Goal: Book appointment/travel/reservation

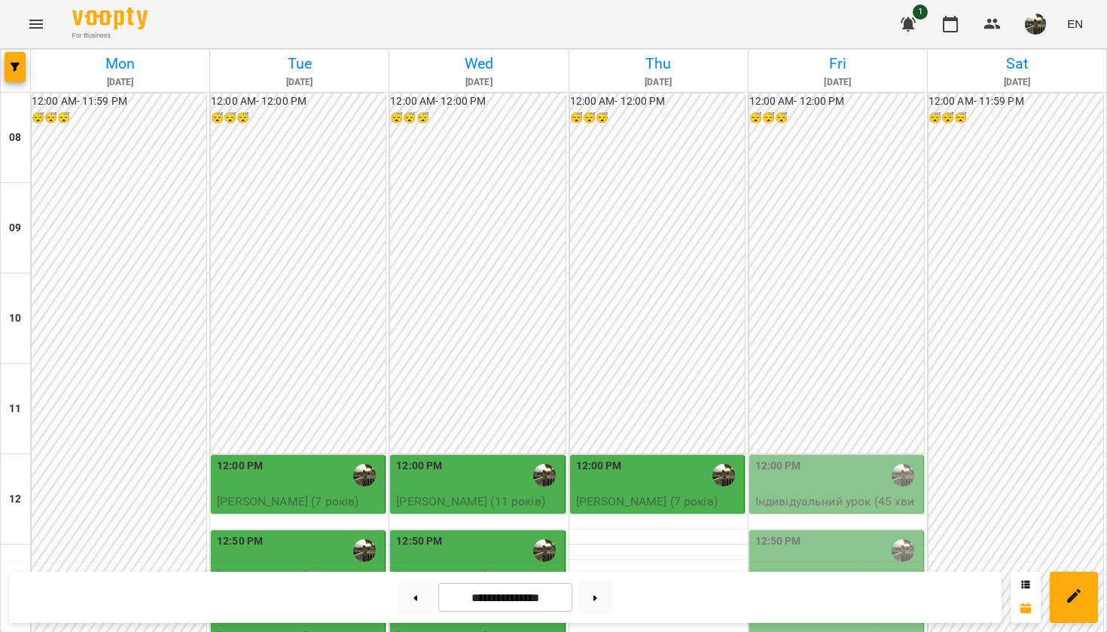
scroll to position [307, 0]
click at [804, 458] on div "12:00 PM" at bounding box center [837, 475] width 165 height 35
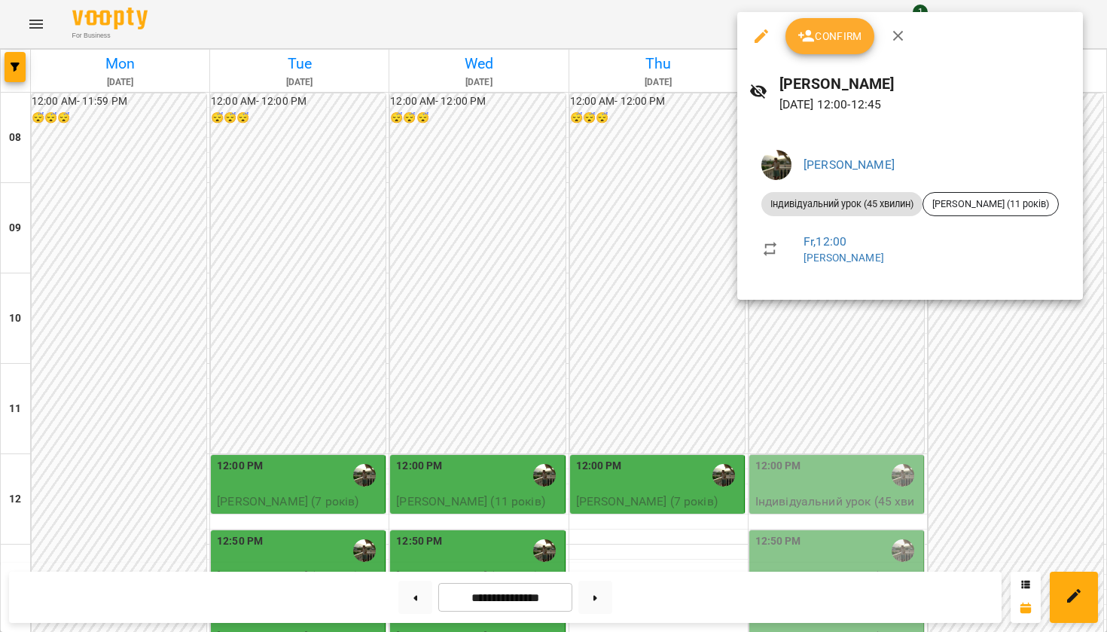
click at [948, 347] on div at bounding box center [553, 316] width 1107 height 632
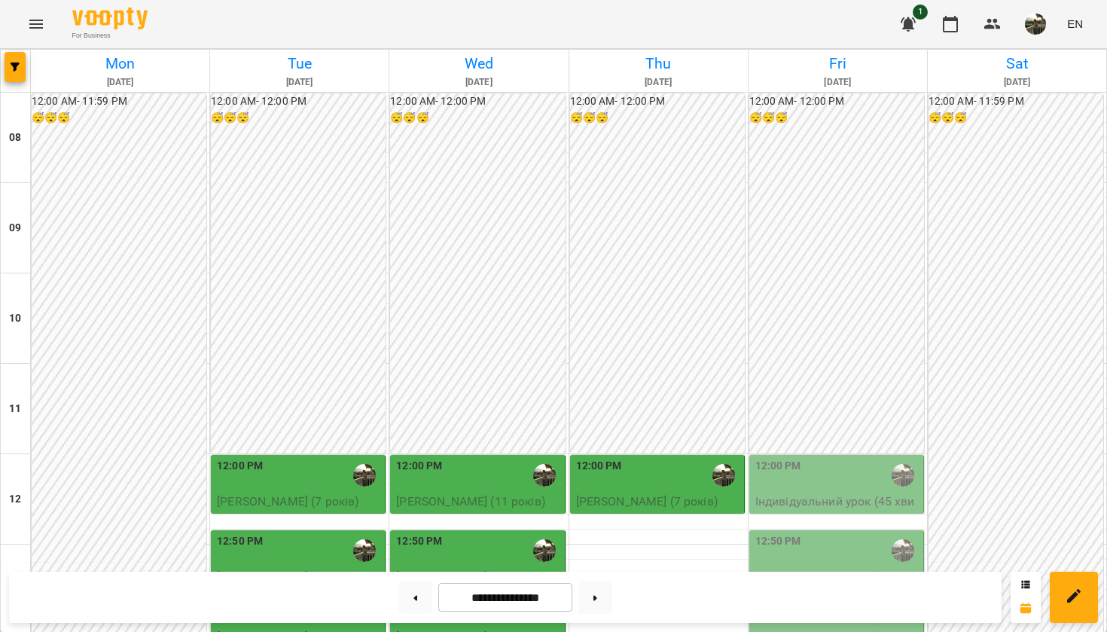
click at [803, 533] on div "12:50 PM" at bounding box center [837, 550] width 165 height 35
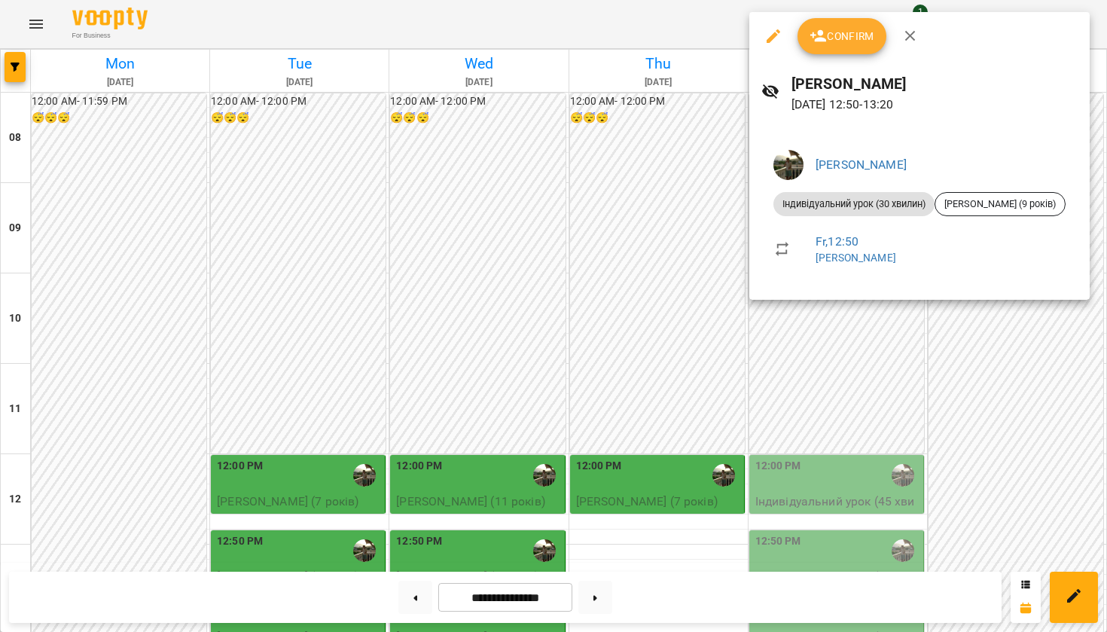
click at [1061, 403] on div at bounding box center [553, 316] width 1107 height 632
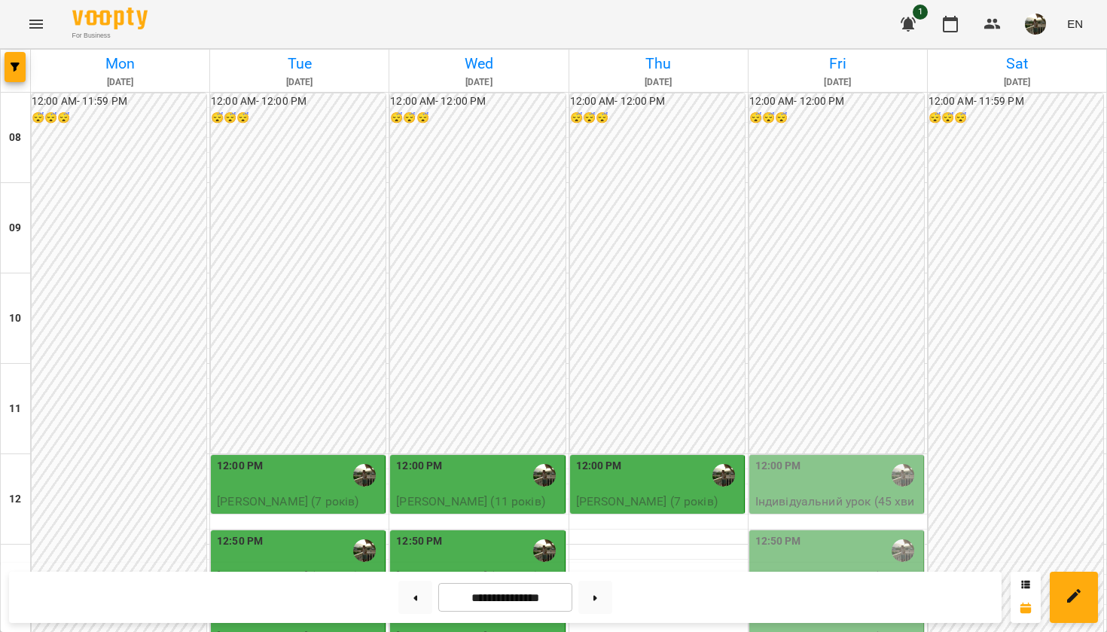
click at [22, 4] on div "For Business 1 EN" at bounding box center [553, 24] width 1107 height 48
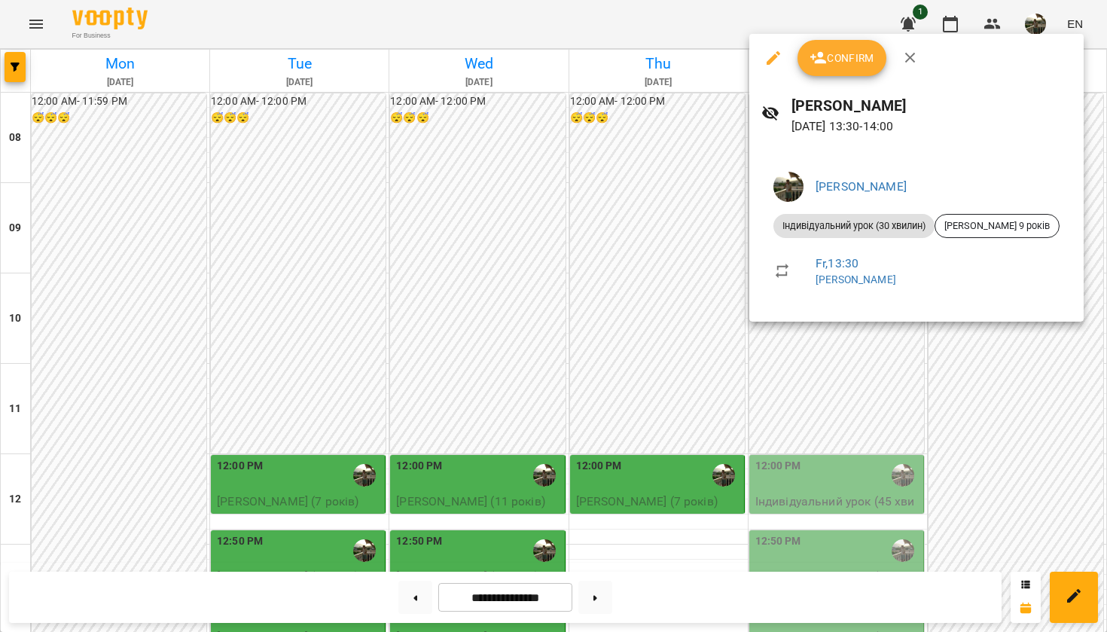
click at [667, 300] on div at bounding box center [553, 316] width 1107 height 632
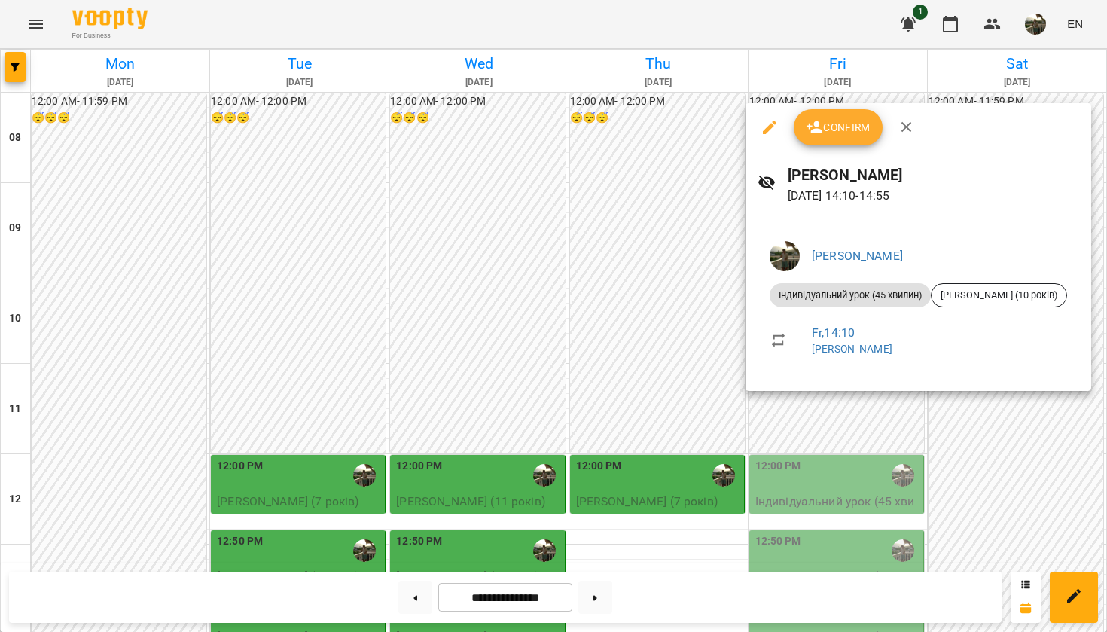
click at [937, 407] on div at bounding box center [553, 316] width 1107 height 632
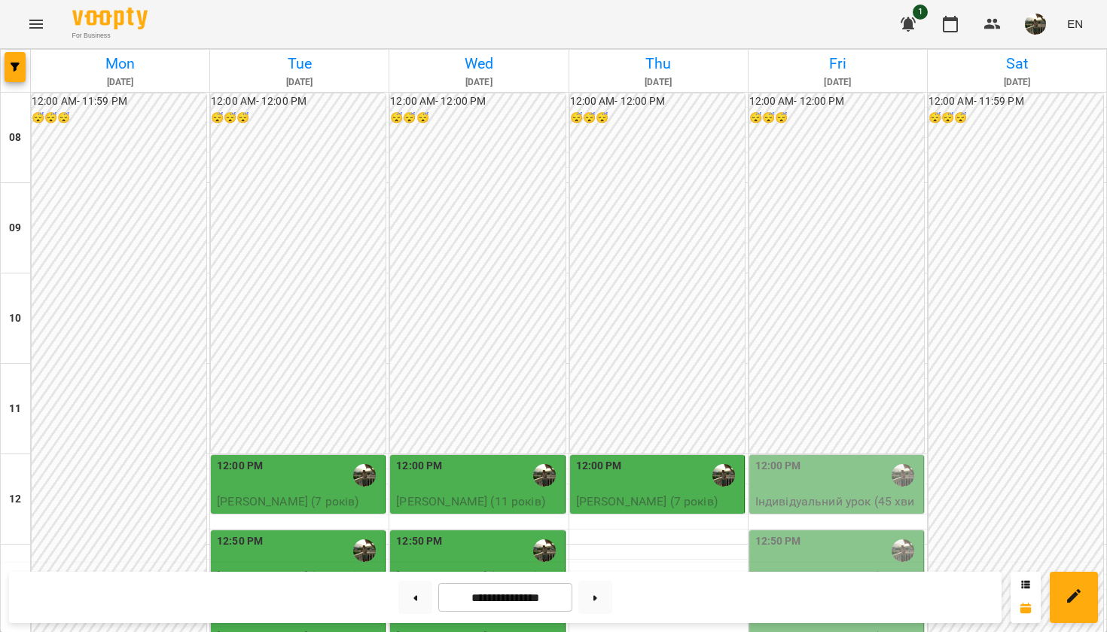
scroll to position [423, 0]
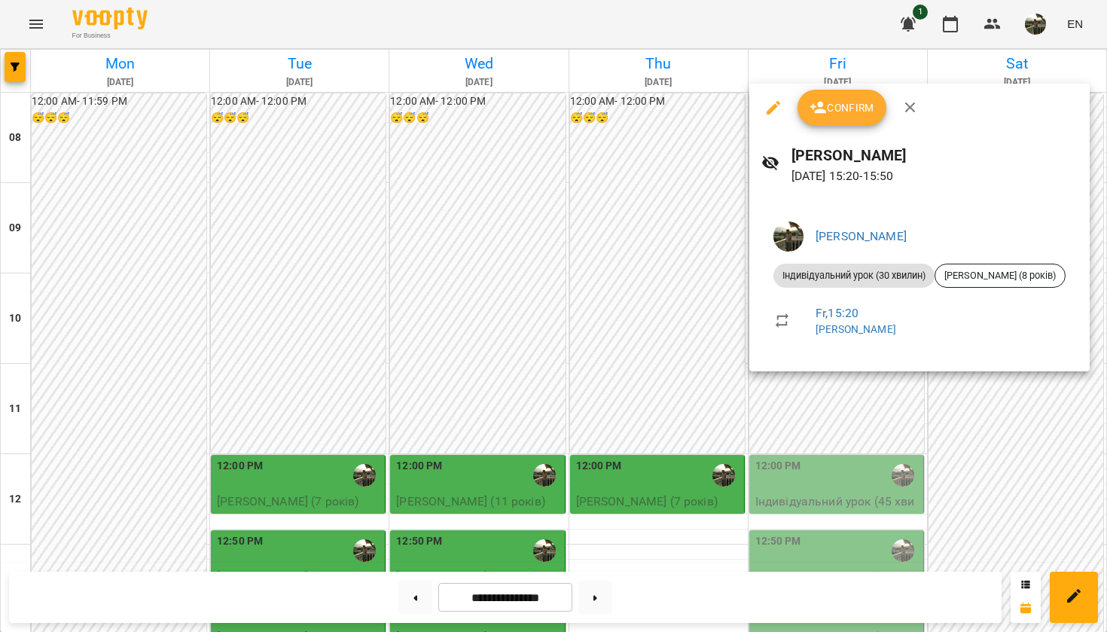
click at [884, 494] on div at bounding box center [553, 316] width 1107 height 632
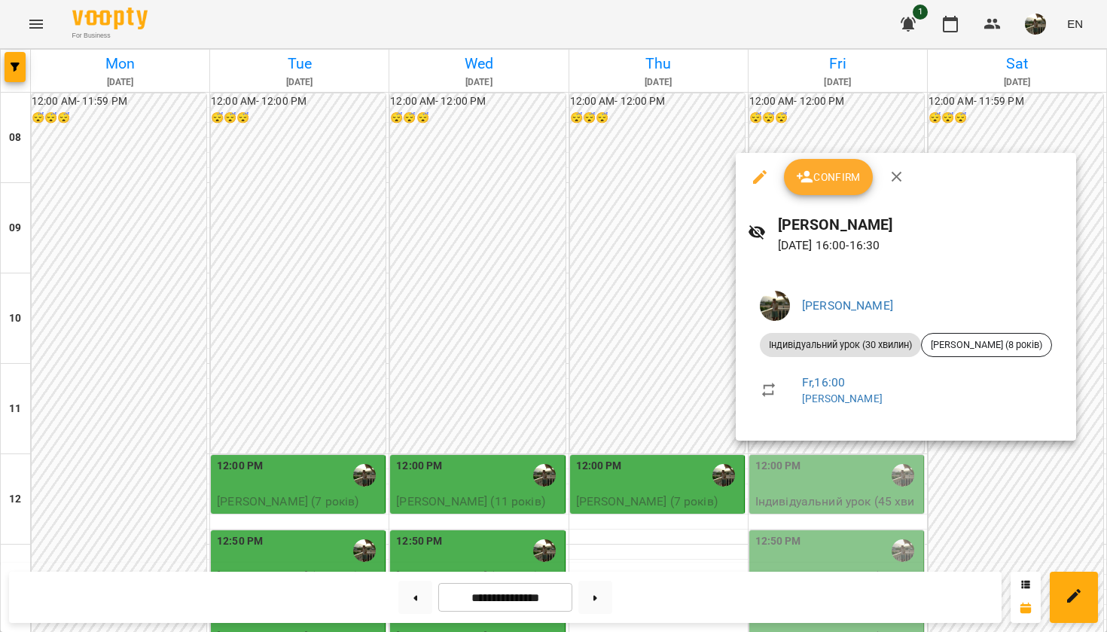
click at [976, 468] on div at bounding box center [553, 316] width 1107 height 632
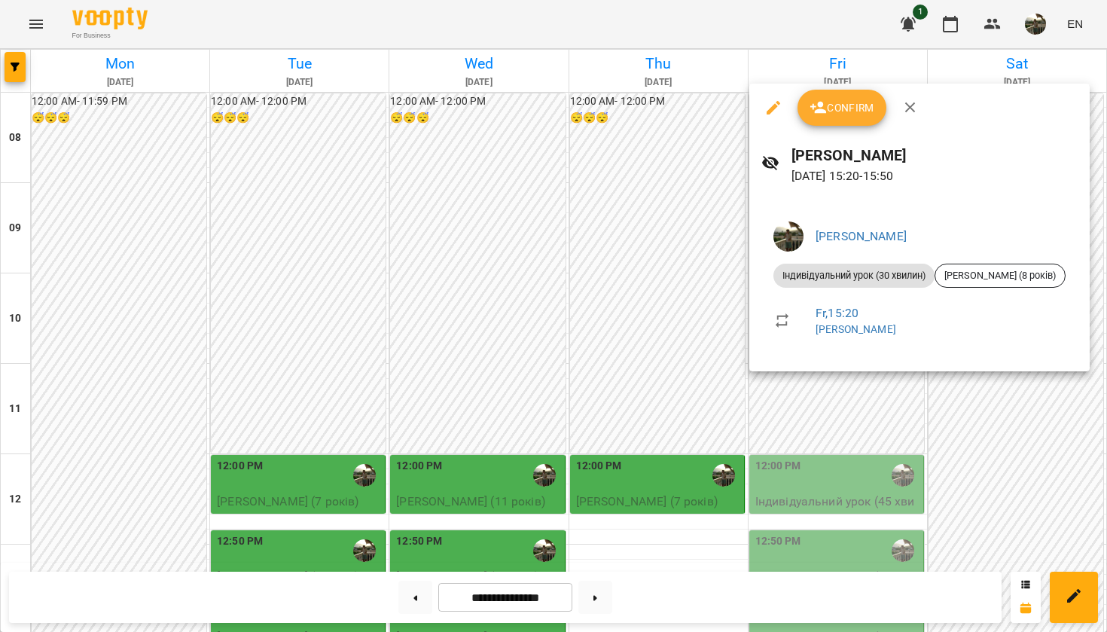
click at [1021, 504] on div at bounding box center [553, 316] width 1107 height 632
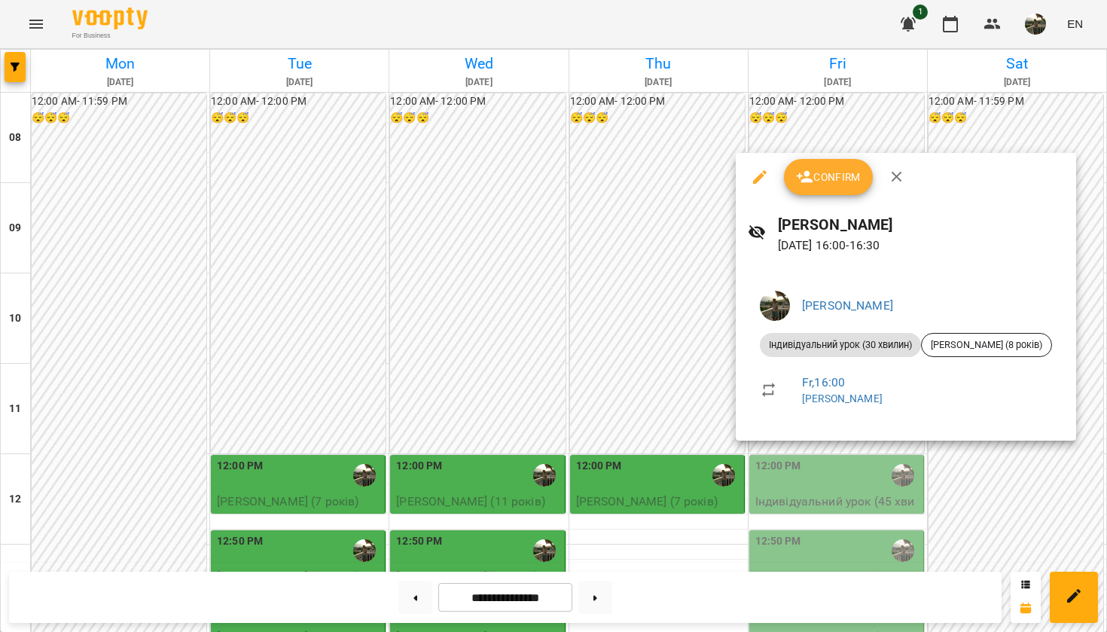
click at [996, 529] on div at bounding box center [553, 316] width 1107 height 632
